Goal: Information Seeking & Learning: Learn about a topic

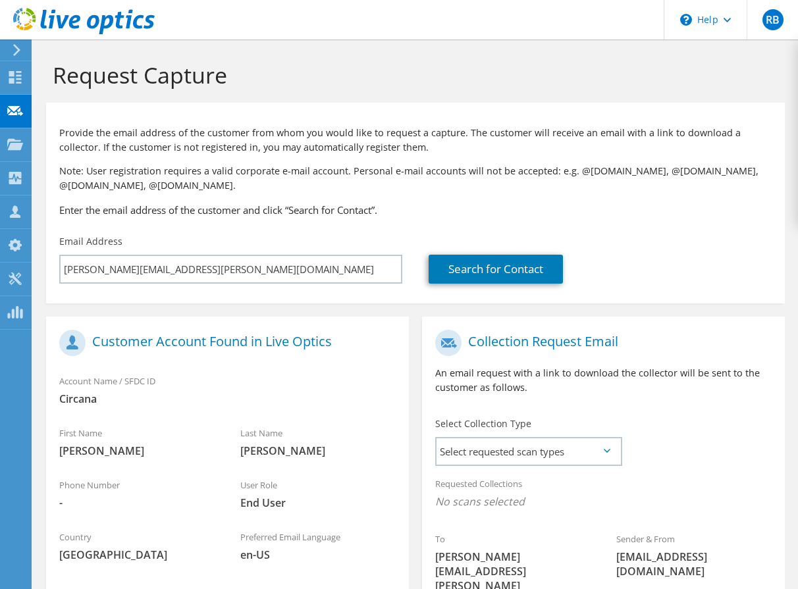
scroll to position [158, 0]
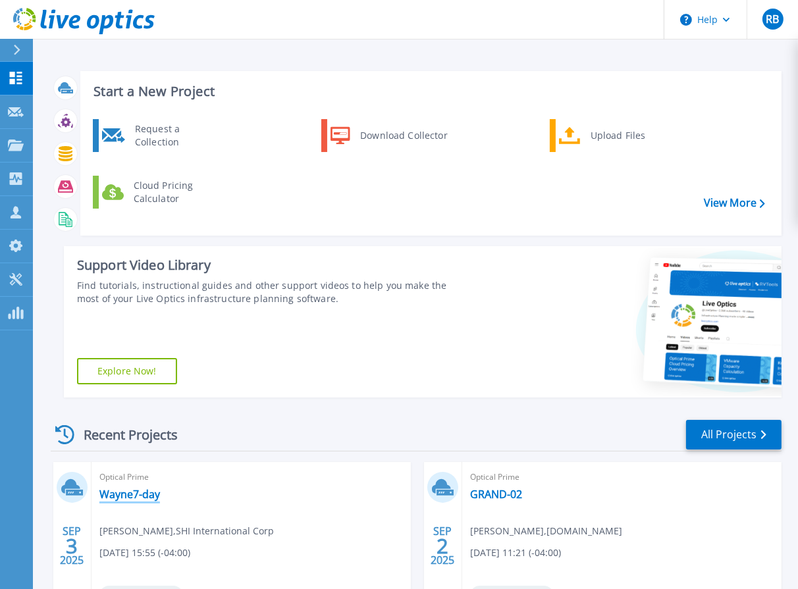
click at [120, 489] on link "Wayne7-day" at bounding box center [129, 494] width 61 height 13
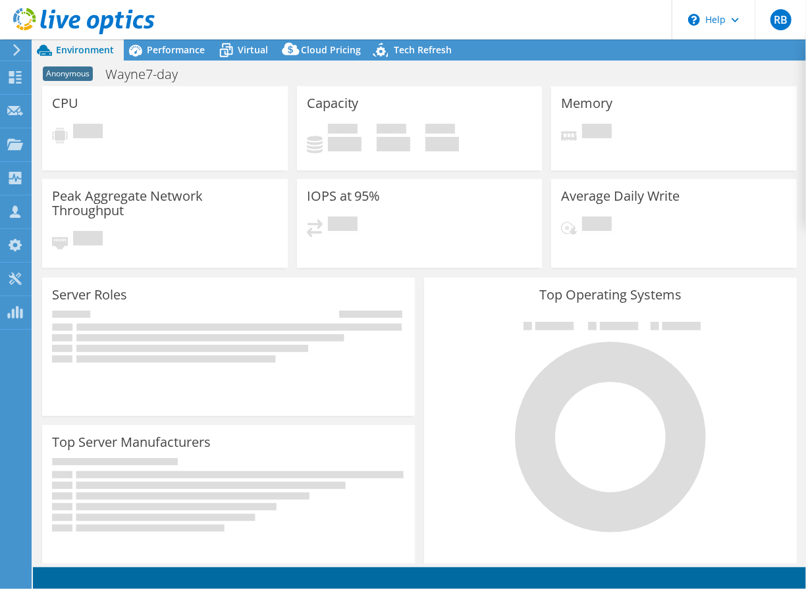
select select "USD"
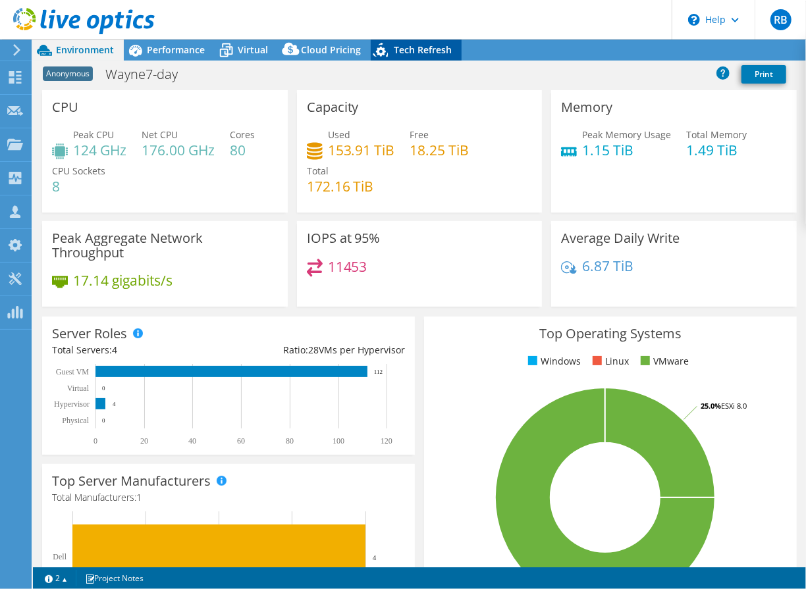
drag, startPoint x: 404, startPoint y: 48, endPoint x: 552, endPoint y: 263, distance: 261.3
click at [404, 48] on span "Tech Refresh" at bounding box center [423, 49] width 58 height 13
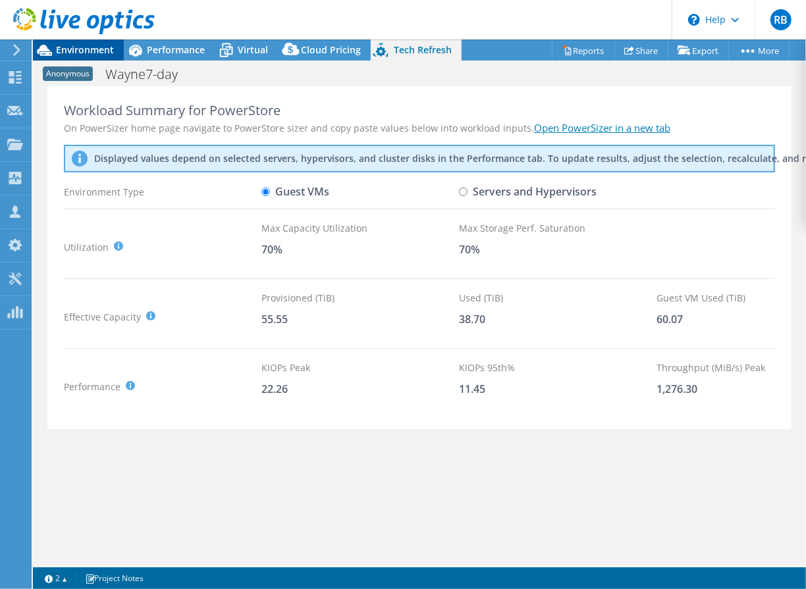
click at [90, 52] on span "Environment" at bounding box center [85, 49] width 58 height 13
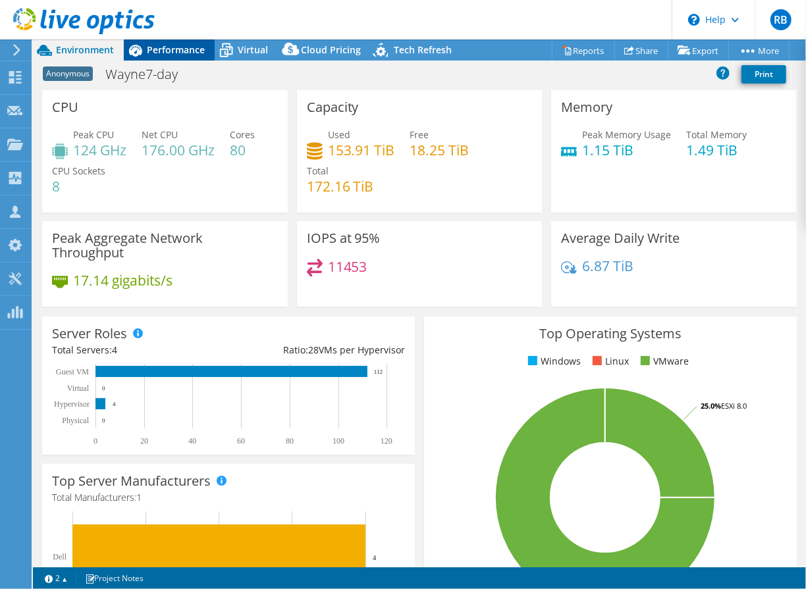
click at [189, 50] on span "Performance" at bounding box center [176, 49] width 58 height 13
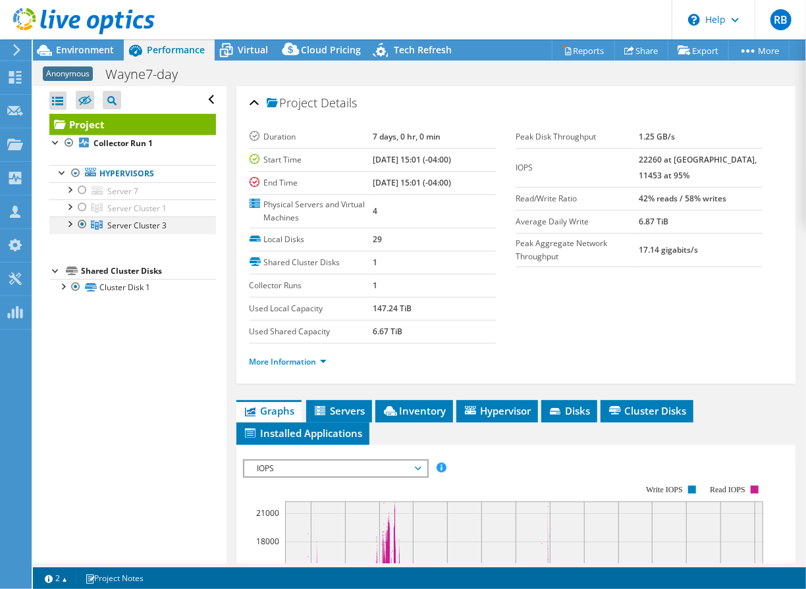
click at [70, 223] on div at bounding box center [69, 223] width 13 height 13
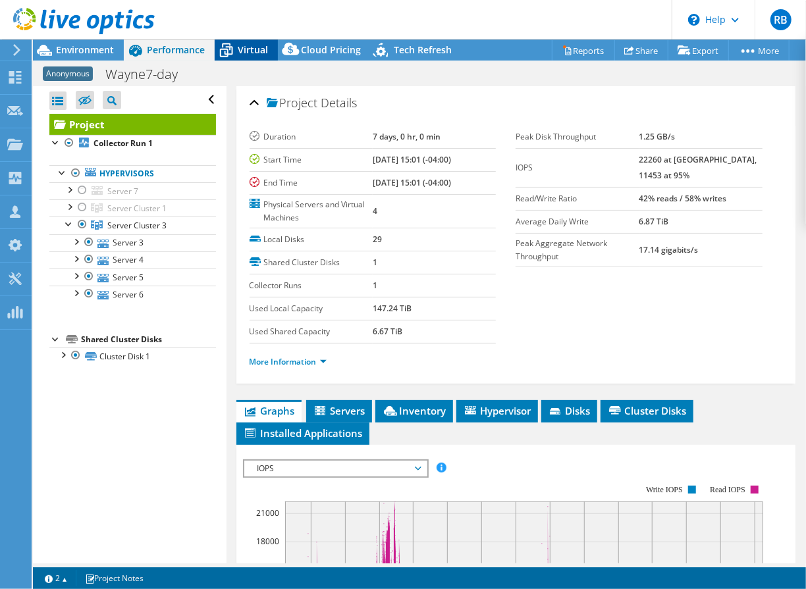
click at [238, 52] on span "Virtual" at bounding box center [253, 49] width 30 height 13
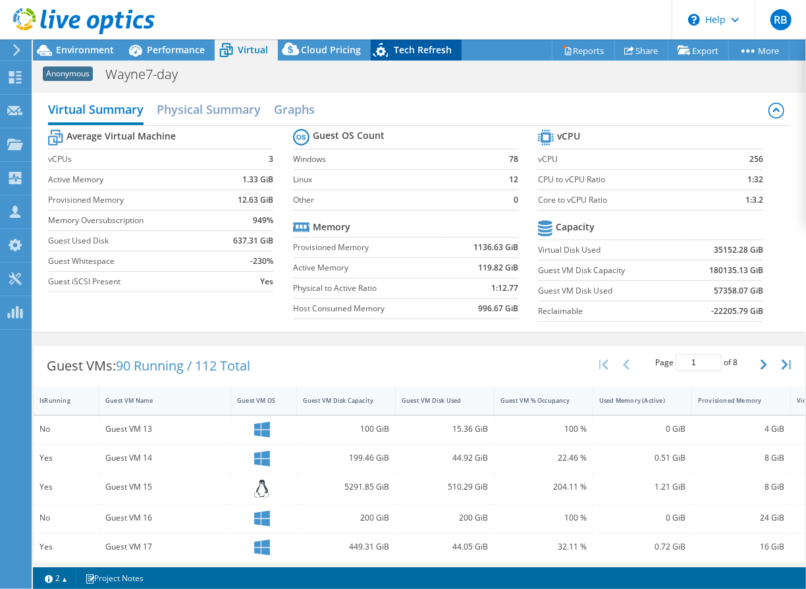
click at [432, 50] on span "Tech Refresh" at bounding box center [423, 49] width 58 height 13
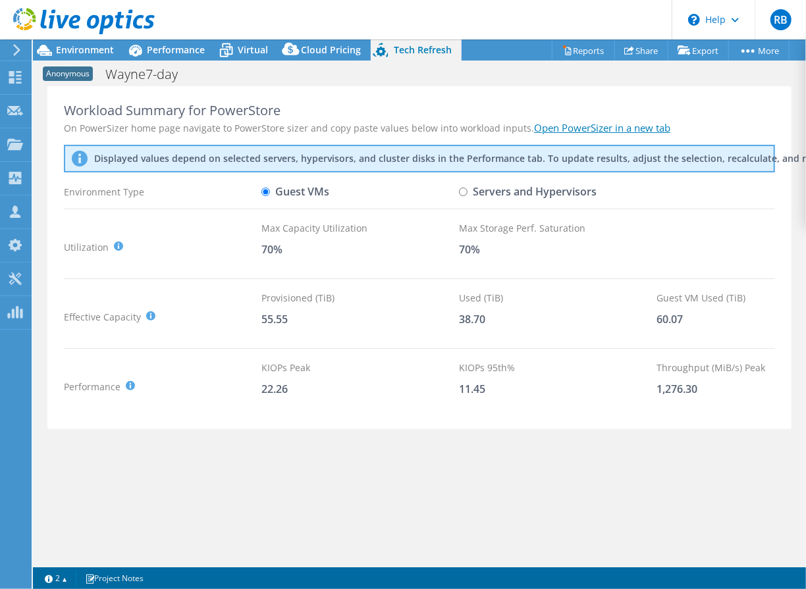
click at [465, 193] on input "Servers and Hypervisors" at bounding box center [463, 192] width 9 height 9
radio input "true"
radio input "false"
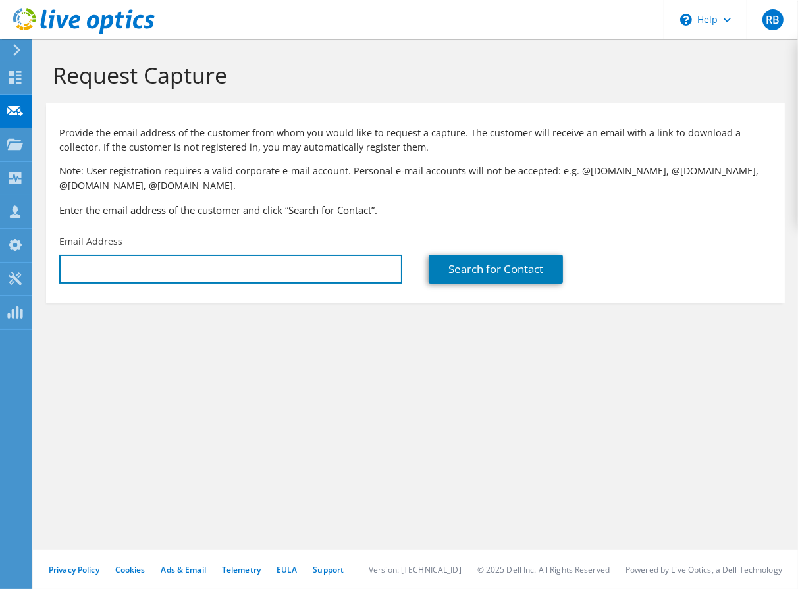
type input "[PERSON_NAME][EMAIL_ADDRESS][DOMAIN_NAME]"
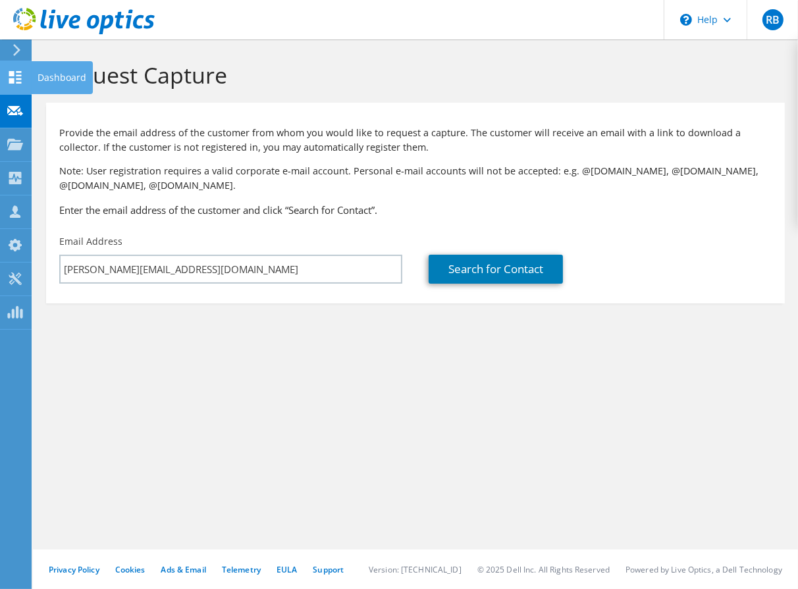
click at [15, 82] on icon at bounding box center [15, 77] width 16 height 13
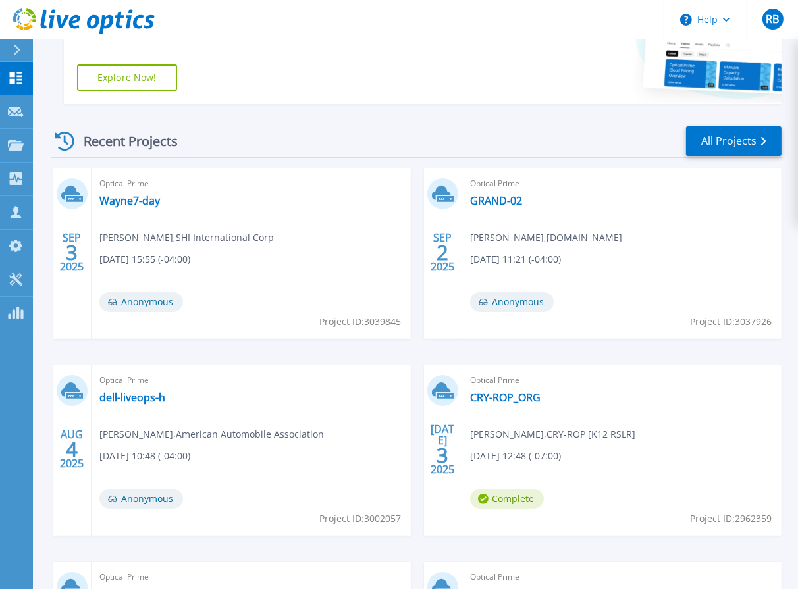
scroll to position [145, 0]
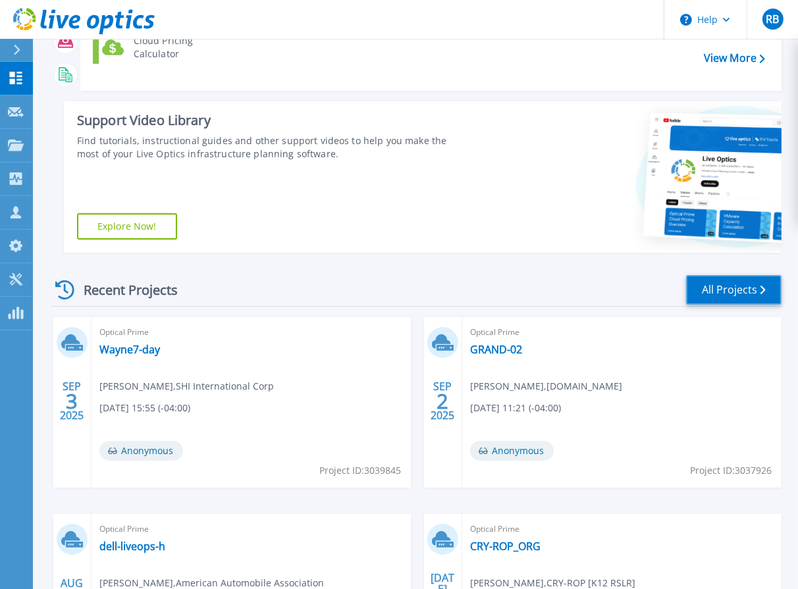
click at [720, 295] on link "All Projects" at bounding box center [733, 290] width 95 height 30
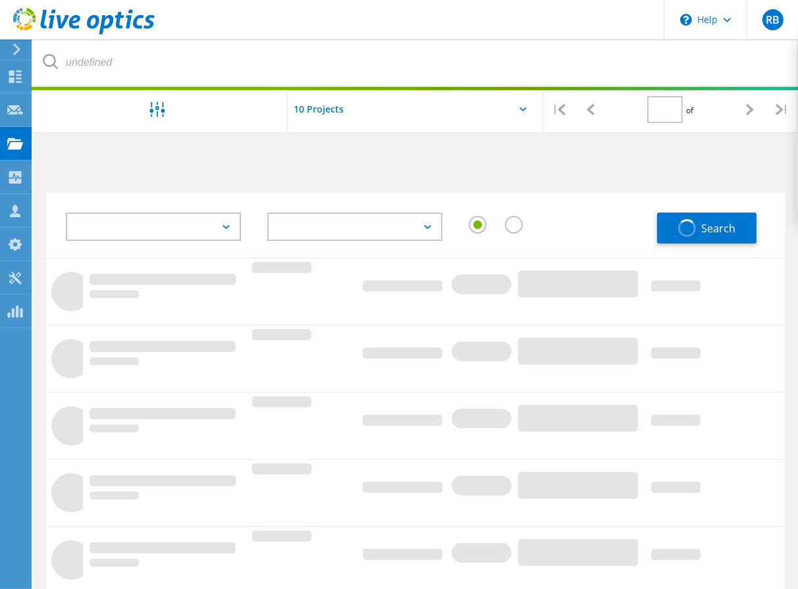
type input "1"
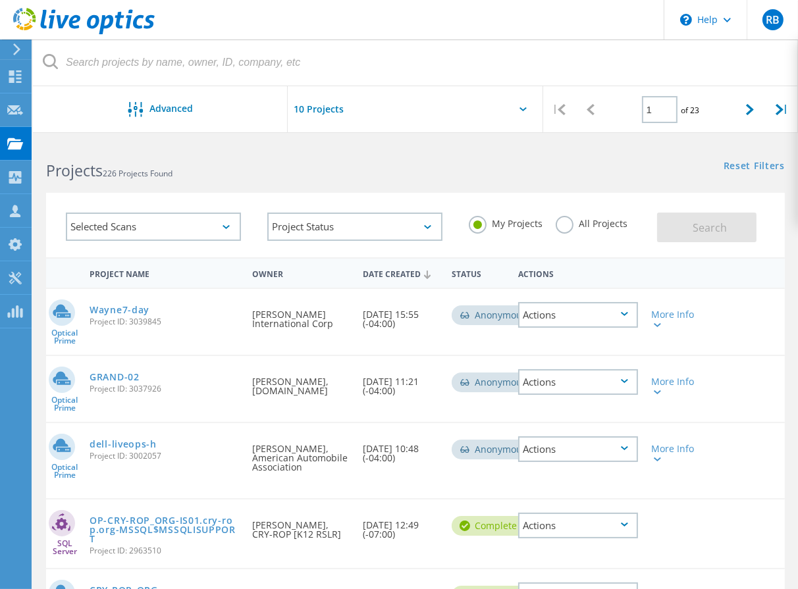
click at [216, 234] on div "Selected Scans" at bounding box center [153, 227] width 175 height 28
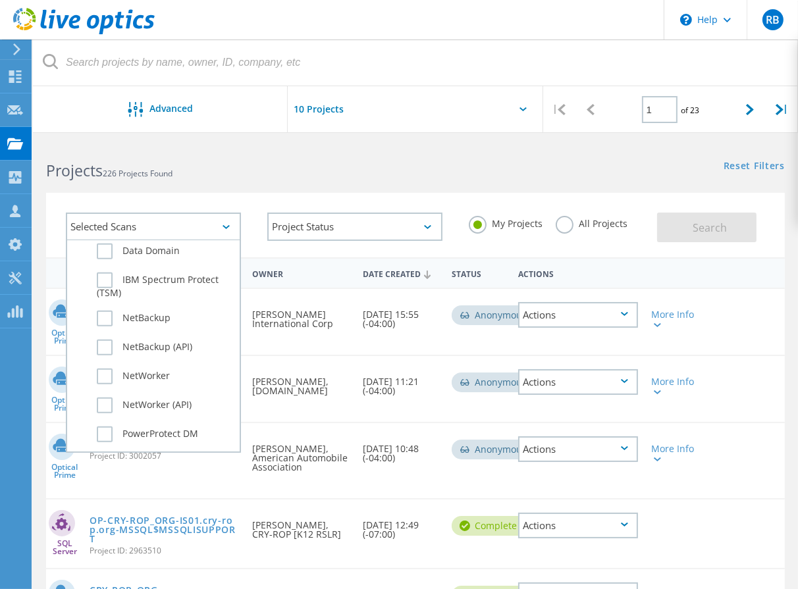
scroll to position [843, 0]
click at [101, 250] on label "Data Domain" at bounding box center [165, 251] width 136 height 16
click at [0, 0] on input "Data Domain" at bounding box center [0, 0] width 0 height 0
click at [688, 228] on button "Search" at bounding box center [706, 228] width 99 height 30
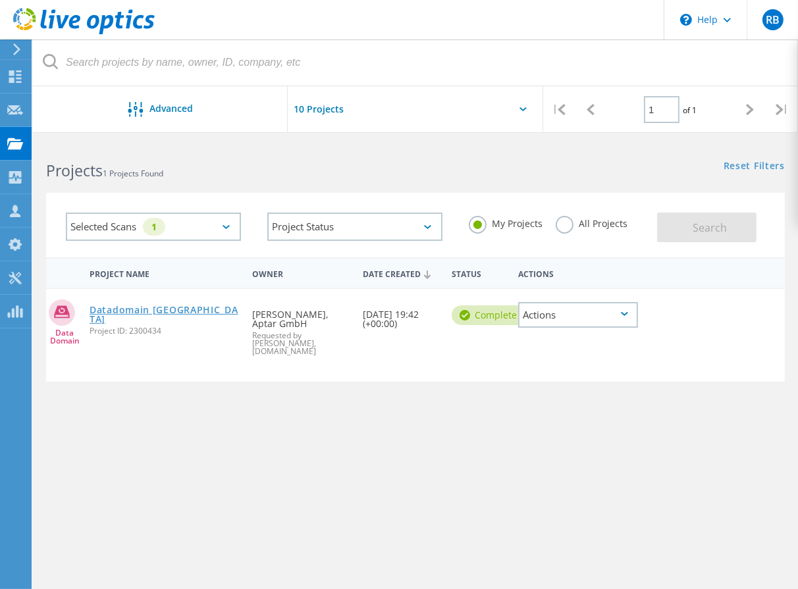
click at [174, 307] on link "Datadomain Toronto" at bounding box center [164, 314] width 149 height 18
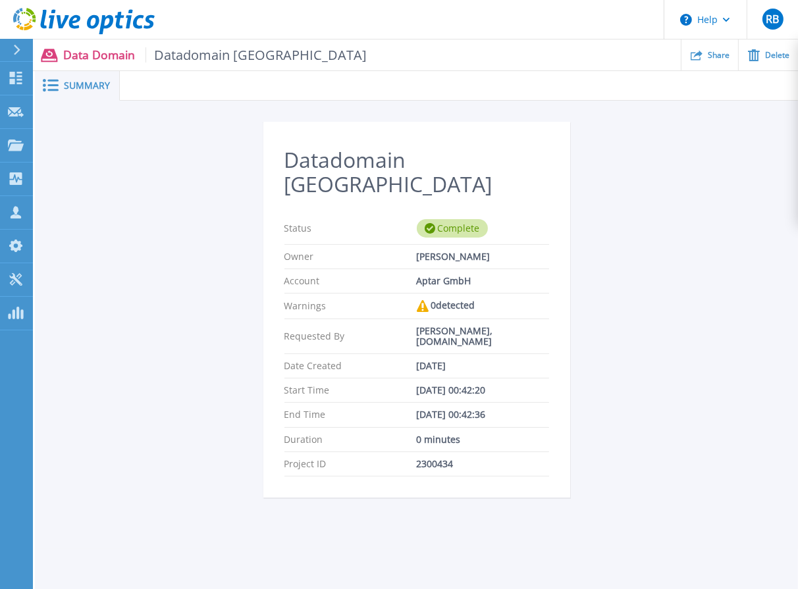
click at [15, 45] on icon at bounding box center [16, 50] width 7 height 11
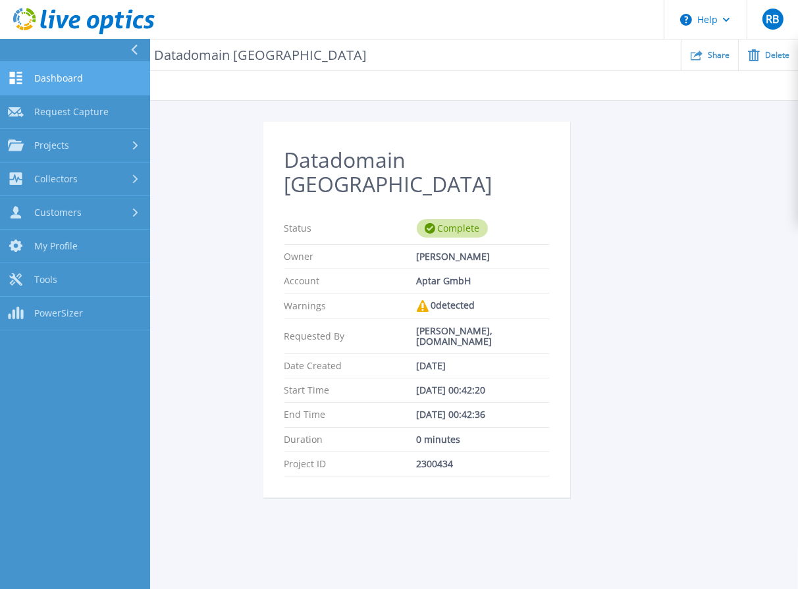
click at [59, 76] on span "Dashboard" at bounding box center [58, 78] width 49 height 12
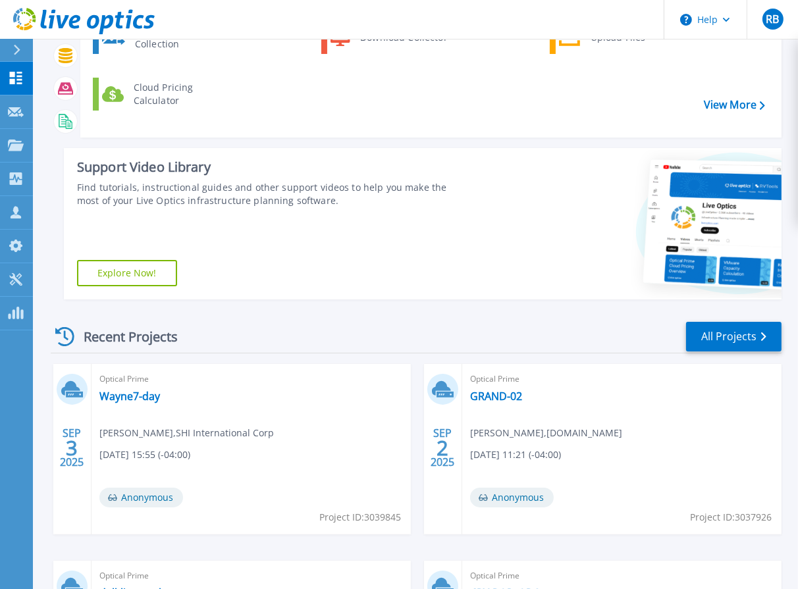
scroll to position [105, 0]
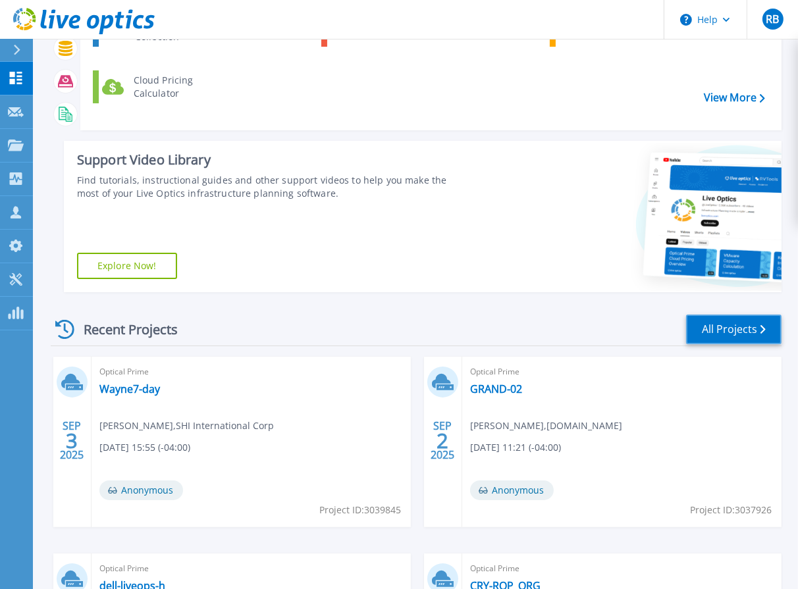
drag, startPoint x: 733, startPoint y: 328, endPoint x: 706, endPoint y: 323, distance: 27.4
click at [733, 327] on link "All Projects" at bounding box center [733, 330] width 95 height 30
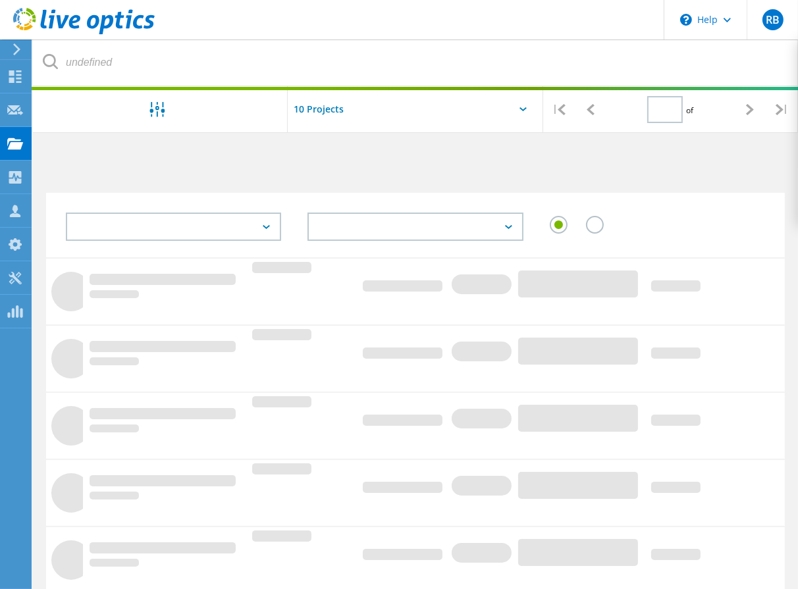
type input "1"
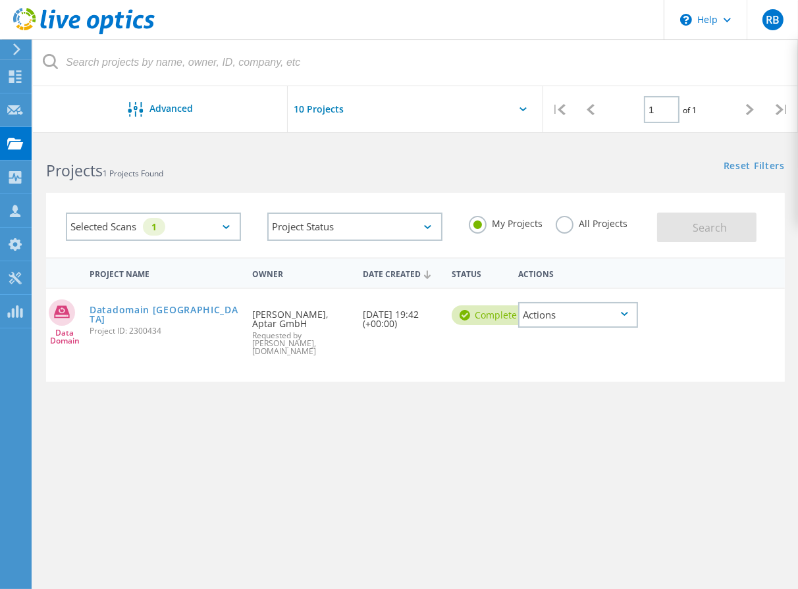
click at [191, 227] on div "Selected Scans 1" at bounding box center [153, 227] width 175 height 28
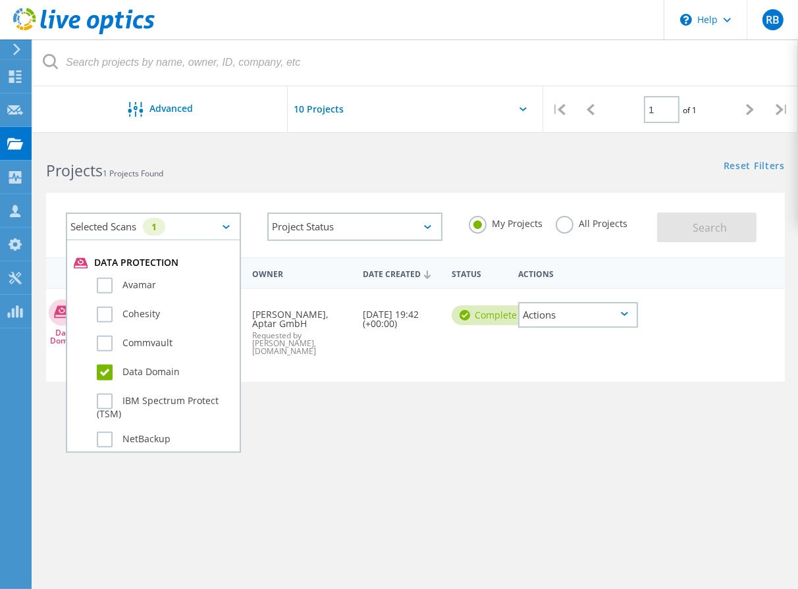
scroll to position [723, 0]
click at [103, 276] on label "Avamar" at bounding box center [165, 284] width 136 height 16
click at [0, 0] on input "Avamar" at bounding box center [0, 0] width 0 height 0
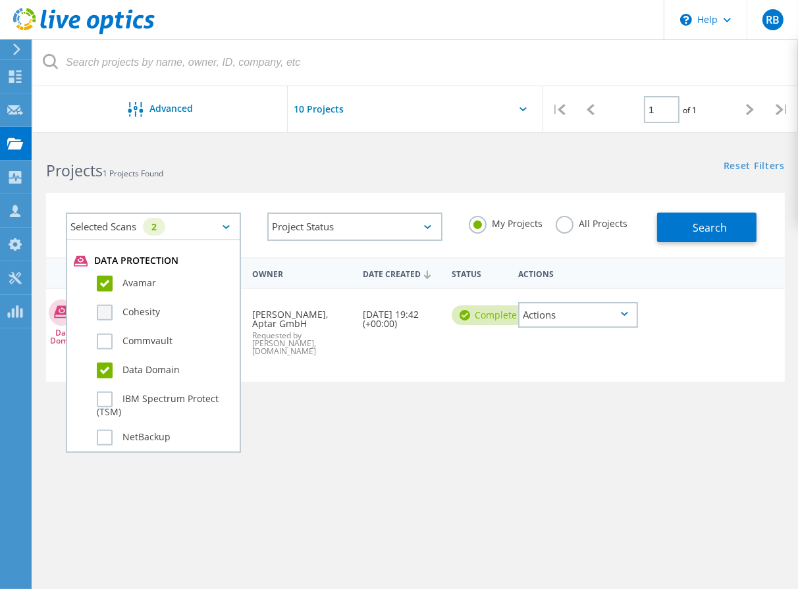
click at [109, 305] on label "Cohesity" at bounding box center [165, 313] width 136 height 16
click at [0, 0] on input "Cohesity" at bounding box center [0, 0] width 0 height 0
click at [105, 334] on label "Commvault" at bounding box center [165, 342] width 136 height 16
click at [0, 0] on input "Commvault" at bounding box center [0, 0] width 0 height 0
click at [103, 398] on label "IBM Spectrum Protect (TSM)" at bounding box center [165, 404] width 136 height 25
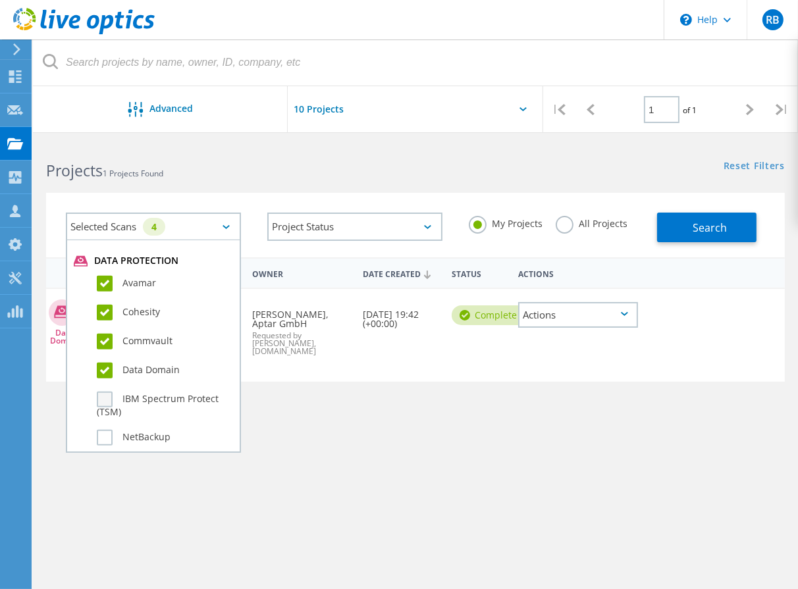
click at [0, 0] on input "IBM Spectrum Protect (TSM)" at bounding box center [0, 0] width 0 height 0
click at [102, 435] on label "NetBackup" at bounding box center [165, 438] width 136 height 16
click at [0, 0] on input "NetBackup" at bounding box center [0, 0] width 0 height 0
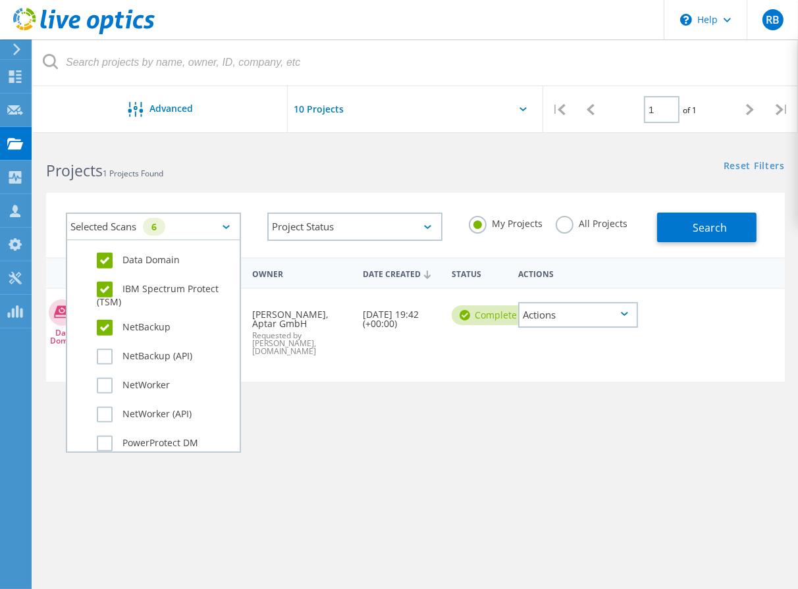
scroll to position [931, 0]
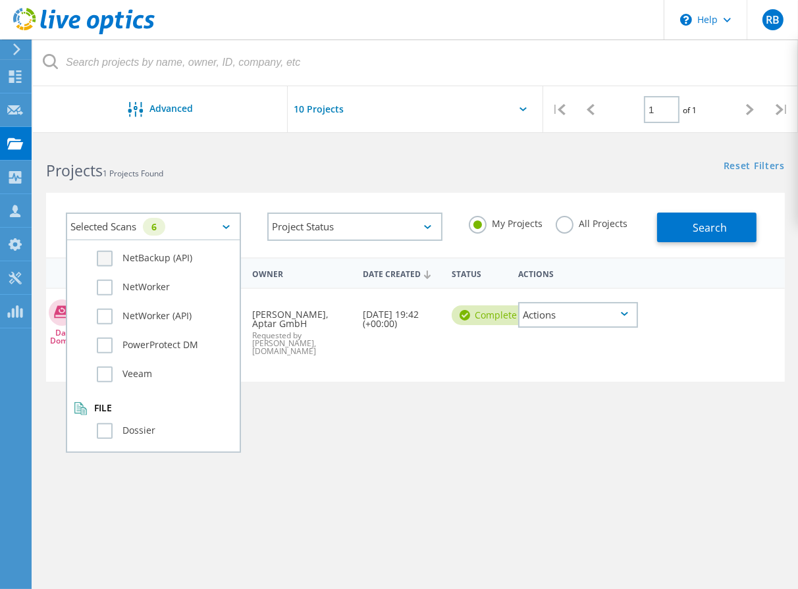
click at [97, 256] on label "NetBackup (API)" at bounding box center [165, 259] width 136 height 16
click at [0, 0] on input "NetBackup (API)" at bounding box center [0, 0] width 0 height 0
click at [97, 280] on label "NetWorker" at bounding box center [165, 288] width 136 height 16
click at [0, 0] on input "NetWorker" at bounding box center [0, 0] width 0 height 0
click at [105, 311] on label "NetWorker (API)" at bounding box center [165, 317] width 136 height 16
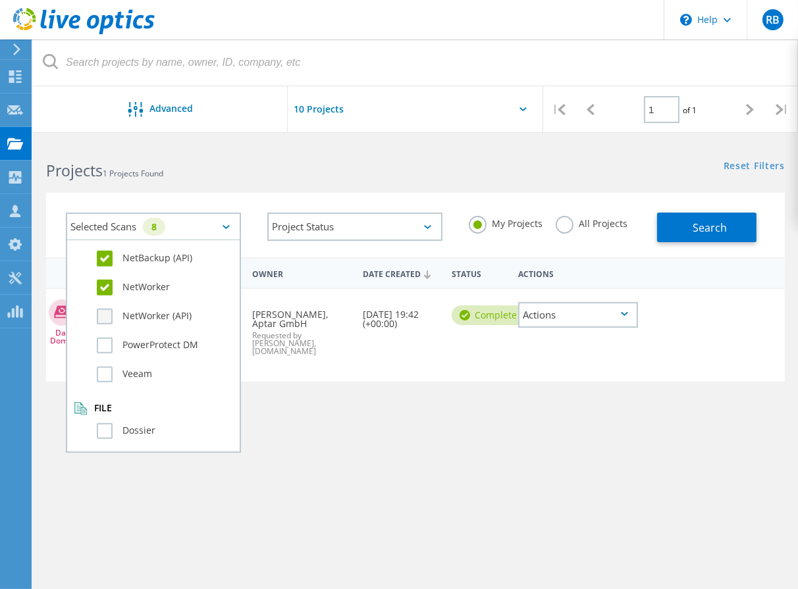
click at [0, 0] on input "NetWorker (API)" at bounding box center [0, 0] width 0 height 0
click at [109, 340] on label "PowerProtect DM" at bounding box center [165, 346] width 136 height 16
click at [0, 0] on input "PowerProtect DM" at bounding box center [0, 0] width 0 height 0
click at [104, 370] on label "Veeam" at bounding box center [165, 375] width 136 height 16
click at [0, 0] on input "Veeam" at bounding box center [0, 0] width 0 height 0
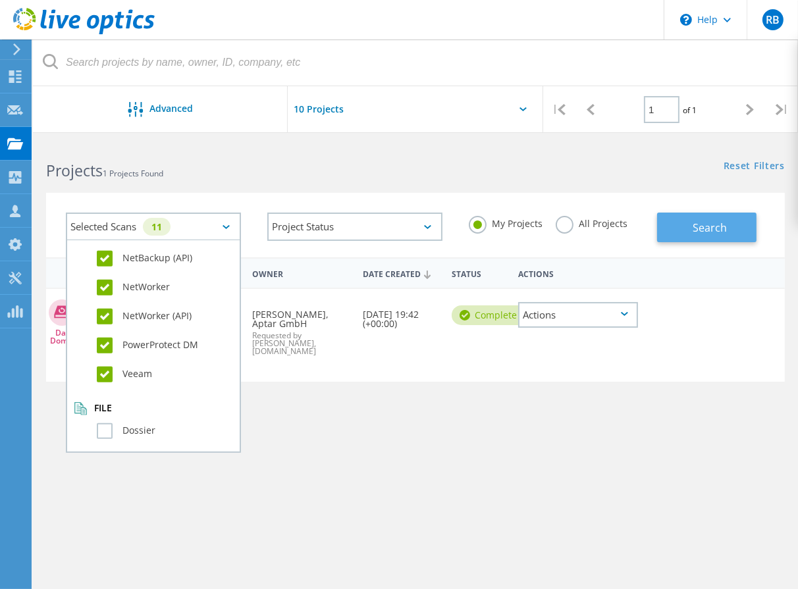
click at [717, 221] on span "Search" at bounding box center [710, 228] width 34 height 14
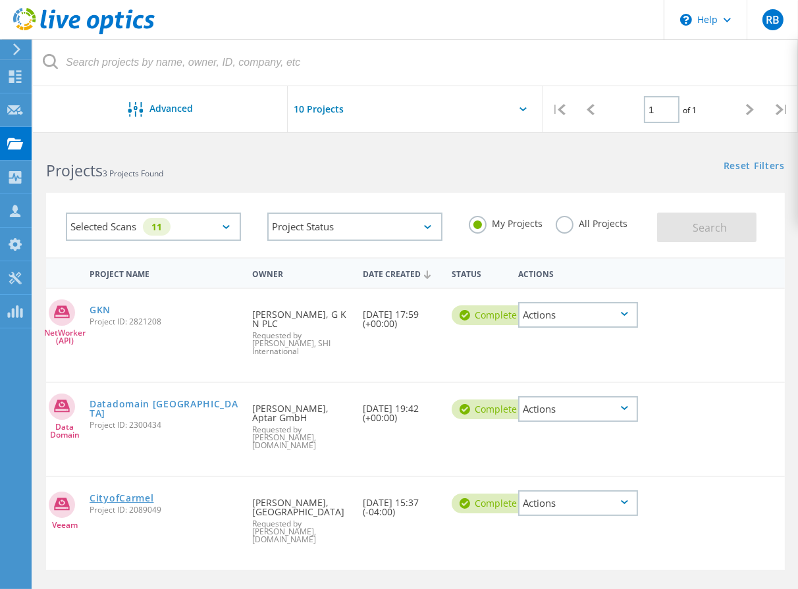
click at [131, 494] on link "CityofCarmel" at bounding box center [122, 498] width 64 height 9
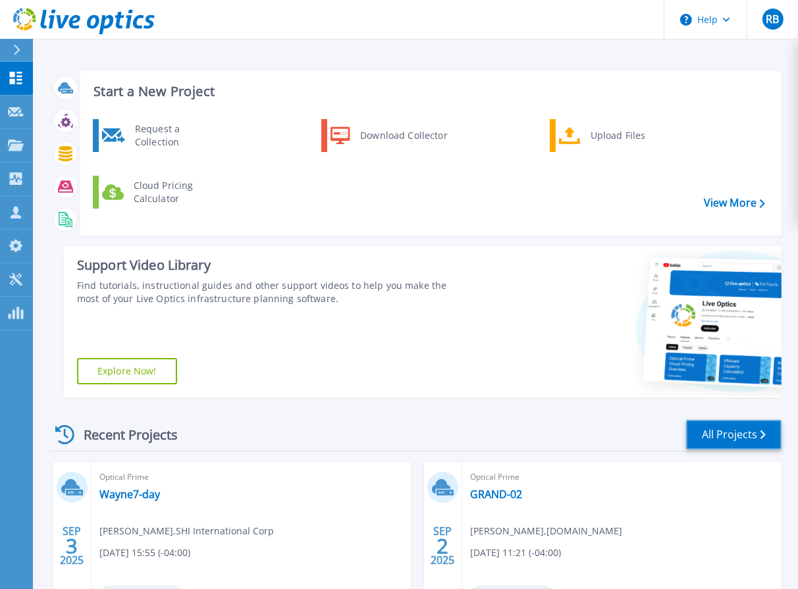
click at [725, 426] on link "All Projects" at bounding box center [733, 435] width 95 height 30
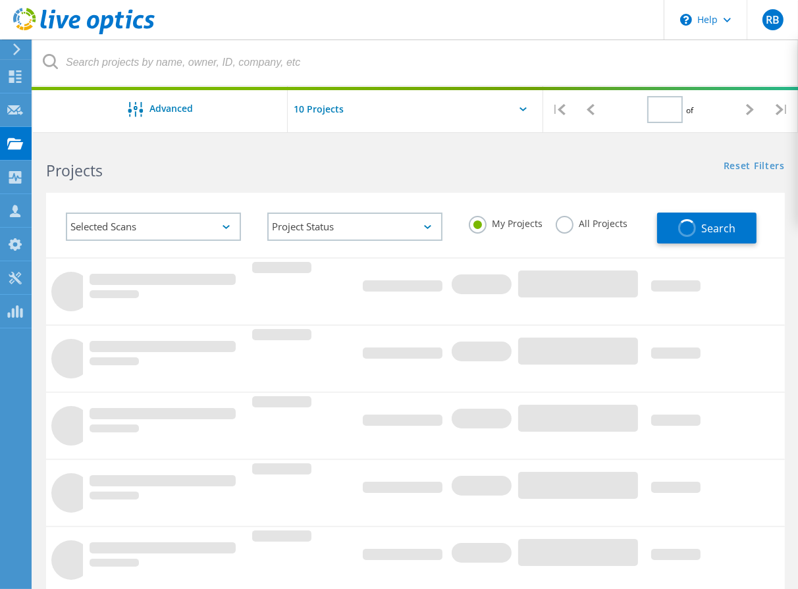
type input "1"
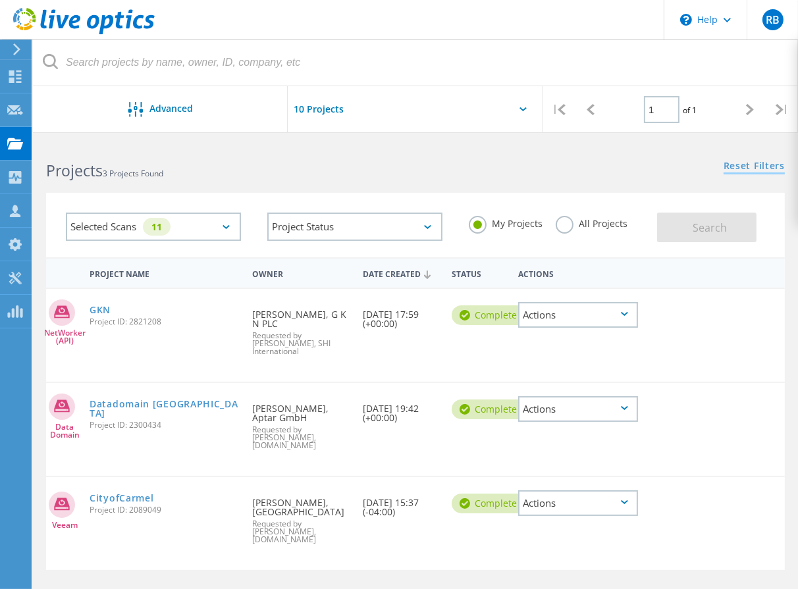
click at [768, 166] on link "Reset Filters" at bounding box center [754, 166] width 61 height 11
click at [688, 229] on button "Search" at bounding box center [706, 228] width 99 height 30
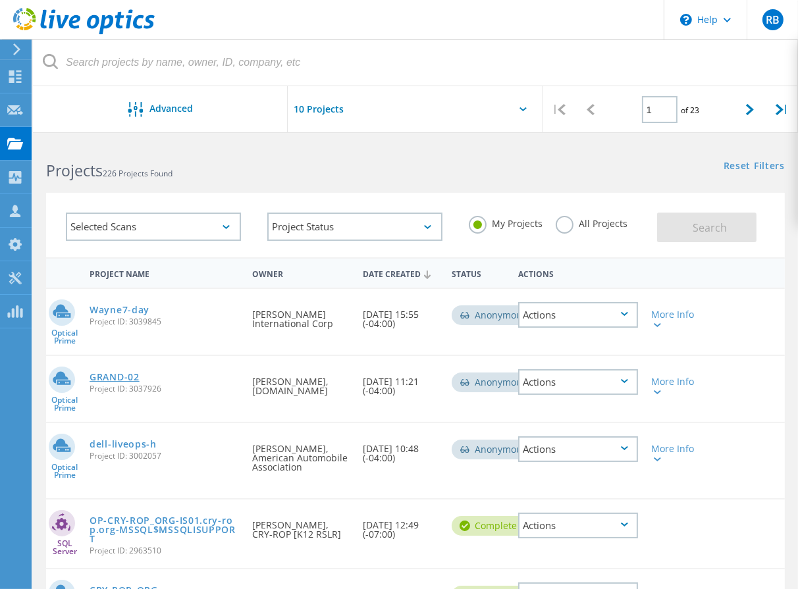
click at [115, 380] on link "GRAND-02" at bounding box center [115, 377] width 50 height 9
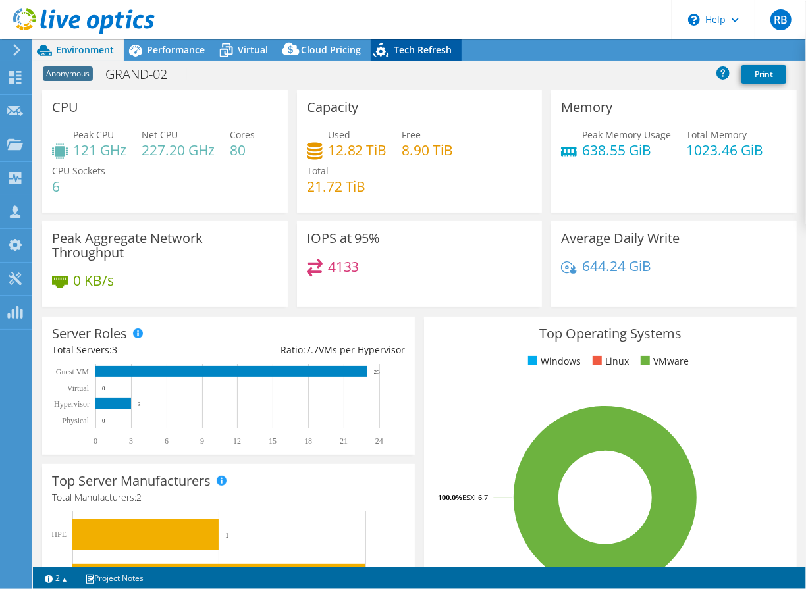
click at [417, 53] on span "Tech Refresh" at bounding box center [423, 49] width 58 height 13
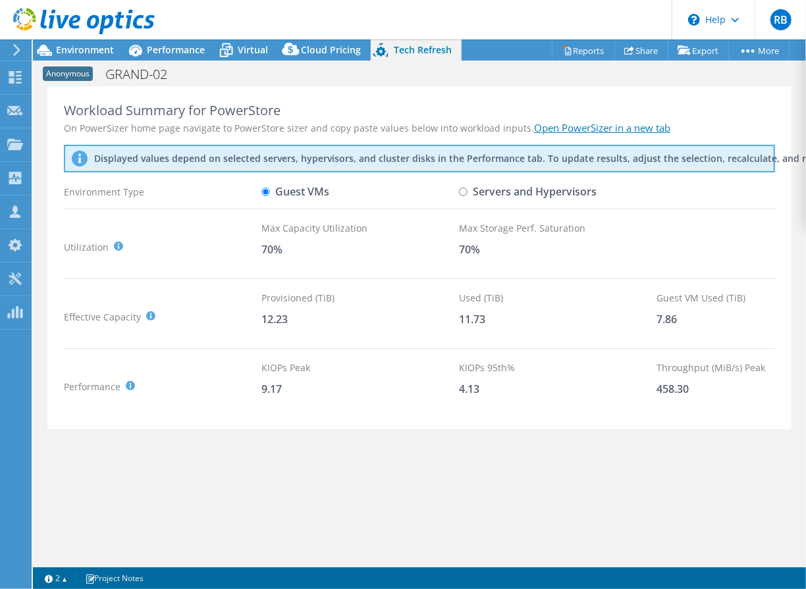
click at [462, 191] on input "Servers and Hypervisors" at bounding box center [463, 192] width 9 height 9
radio input "true"
radio input "false"
click at [95, 55] on span "Environment" at bounding box center [85, 49] width 58 height 13
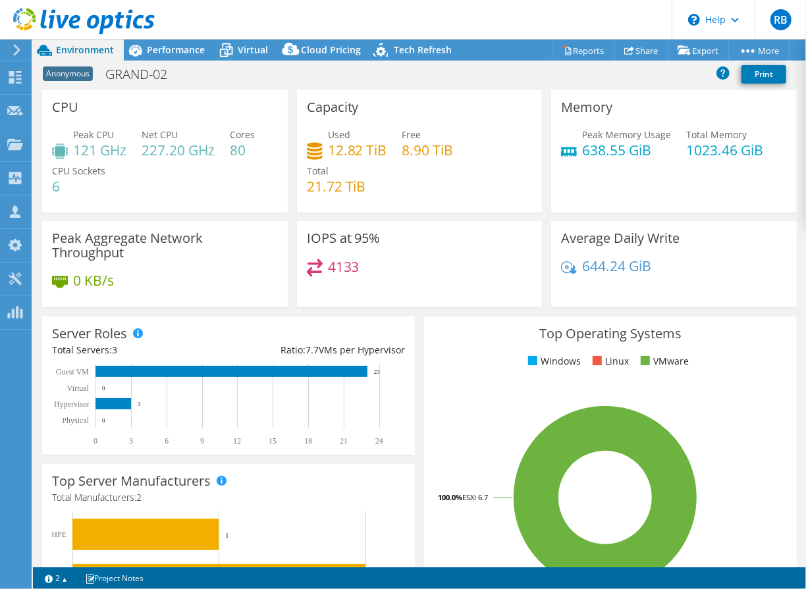
click at [280, 7] on header "RB Channel Partner [PERSON_NAME] [PERSON_NAME][EMAIL_ADDRESS][DOMAIN_NAME] SHI …" at bounding box center [403, 20] width 806 height 40
